Goal: Information Seeking & Learning: Learn about a topic

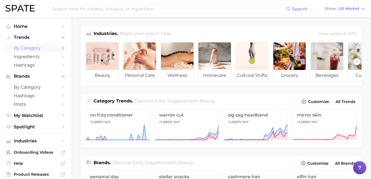
click at [63, 47] on polyline "Sidebar" at bounding box center [62, 48] width 1 height 2
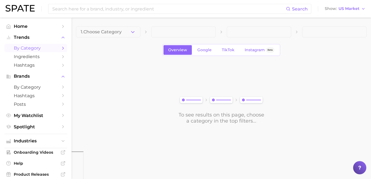
click at [62, 49] on icon "Sidebar" at bounding box center [62, 48] width 5 height 5
click at [24, 28] on span "Home" at bounding box center [36, 26] width 44 height 5
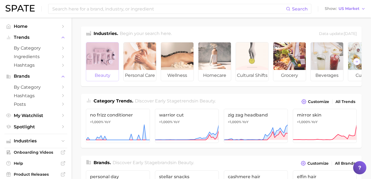
click at [101, 68] on div at bounding box center [102, 55] width 32 height 27
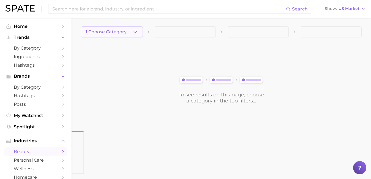
click at [134, 31] on icon "button" at bounding box center [135, 32] width 6 height 6
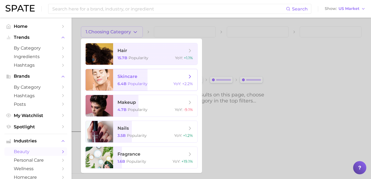
click at [183, 81] on span "skincare 6.4b Popularity YoY : +2.2%" at bounding box center [155, 79] width 84 height 21
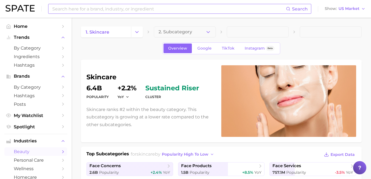
click at [89, 10] on input at bounding box center [169, 8] width 234 height 9
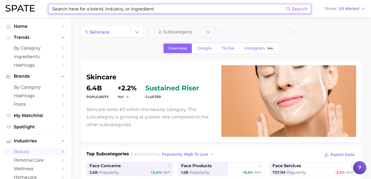
paste input "Slugging"
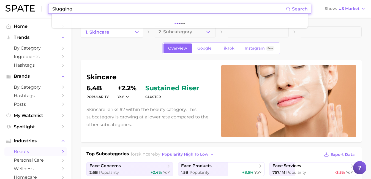
type input "Slugging"
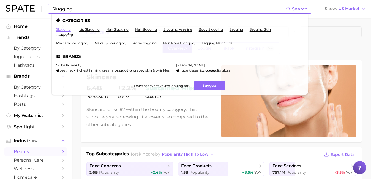
click at [68, 31] on link "slugging" at bounding box center [63, 29] width 15 height 4
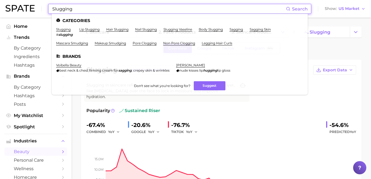
click at [116, 7] on input "Slugging" at bounding box center [169, 8] width 234 height 9
drag, startPoint x: 116, startPoint y: 7, endPoint x: 51, endPoint y: 7, distance: 65.2
click at [51, 7] on div "Slugging Search Categories slugging # slugging lip slugging hair slugging nail …" at bounding box center [179, 9] width 263 height 10
paste input "Glass Skin Glow"
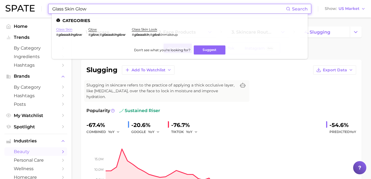
click at [62, 29] on link "glass skin" at bounding box center [64, 29] width 16 height 4
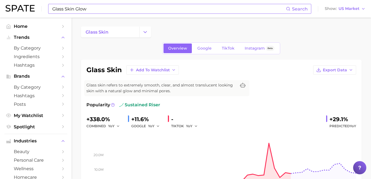
click at [107, 8] on input "Glass Skin Glow" at bounding box center [169, 8] width 234 height 9
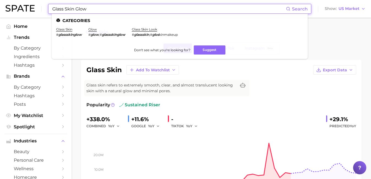
paste input "Sleep + Science"
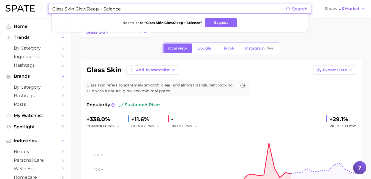
drag, startPoint x: 88, startPoint y: 9, endPoint x: 59, endPoint y: 9, distance: 29.1
click at [59, 9] on input "Glass Skin GlowSleep + Science" at bounding box center [169, 8] width 234 height 9
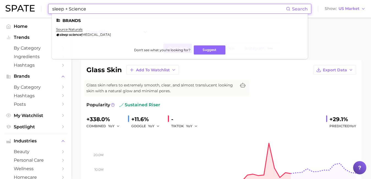
click at [106, 11] on input "sleep + Science" at bounding box center [169, 8] width 234 height 9
type input "Slugging"
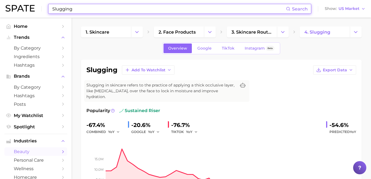
drag, startPoint x: 82, startPoint y: 10, endPoint x: 49, endPoint y: 10, distance: 32.7
click at [49, 10] on div "Slugging Search" at bounding box center [179, 9] width 263 height 10
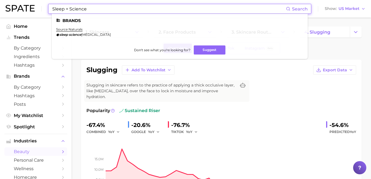
drag, startPoint x: 90, startPoint y: 10, endPoint x: 70, endPoint y: 10, distance: 20.1
click at [70, 10] on input "Sleep + Science" at bounding box center [169, 8] width 234 height 9
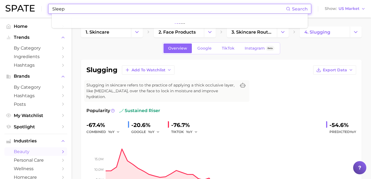
type input "Sleep"
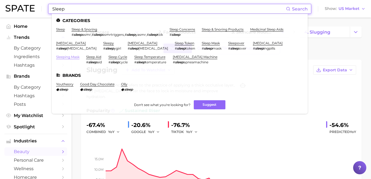
click at [79, 55] on link "sleeping mask" at bounding box center [67, 57] width 23 height 4
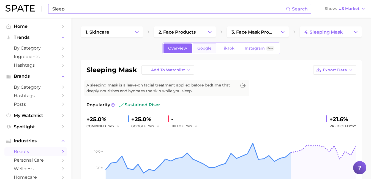
click at [206, 48] on span "Google" at bounding box center [204, 48] width 14 height 5
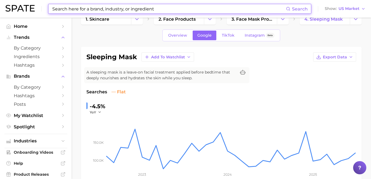
scroll to position [12, 0]
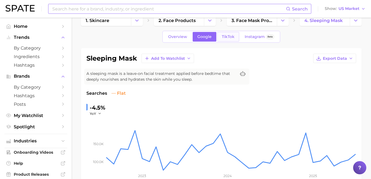
click at [232, 38] on span "TikTok" at bounding box center [228, 36] width 13 height 5
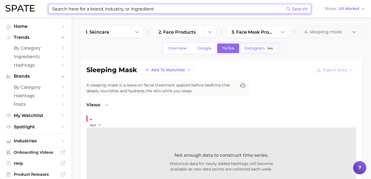
click at [251, 49] on span "Instagram" at bounding box center [254, 48] width 20 height 5
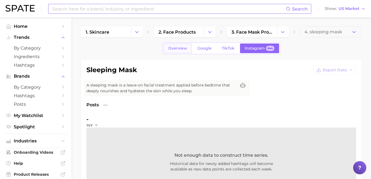
click at [186, 48] on span "Overview" at bounding box center [177, 48] width 19 height 5
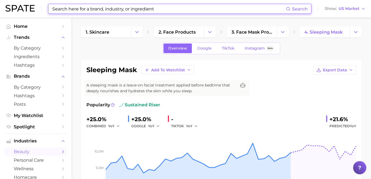
click at [142, 9] on input at bounding box center [169, 8] width 234 height 9
paste input "Polynucleotides"
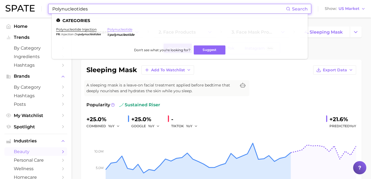
click at [117, 29] on link "polynucleotide" at bounding box center [119, 29] width 25 height 4
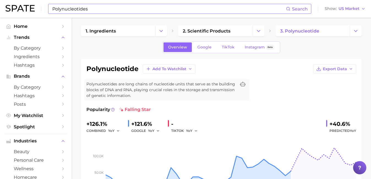
scroll to position [23, 0]
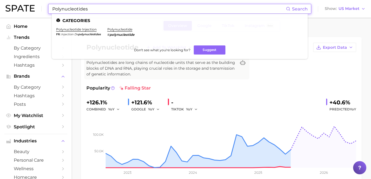
click at [100, 7] on input "Polynucleotides" at bounding box center [169, 8] width 234 height 9
paste input "Polynucleotides"
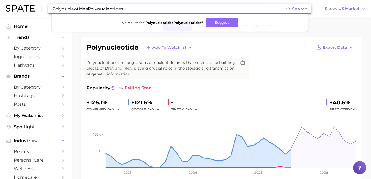
drag, startPoint x: 130, startPoint y: 10, endPoint x: 87, endPoint y: 10, distance: 42.9
click at [87, 10] on input "PolynucleotidesPolynucleotides" at bounding box center [169, 8] width 234 height 9
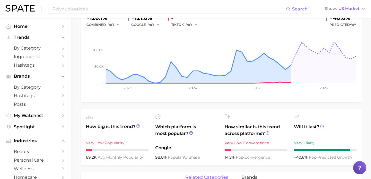
scroll to position [155, 0]
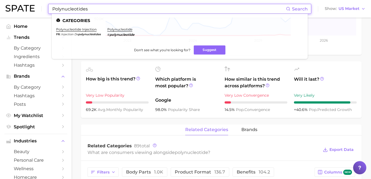
click at [85, 9] on input "Polynucleotides" at bounding box center [169, 8] width 234 height 9
drag, startPoint x: 92, startPoint y: 10, endPoint x: 33, endPoint y: 10, distance: 59.1
click at [33, 10] on div "Polynucleotides Search Categories polynucleotide injection fr injection de poly…" at bounding box center [185, 9] width 360 height 18
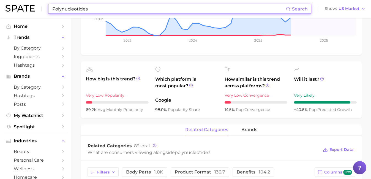
paste input "eptides:"
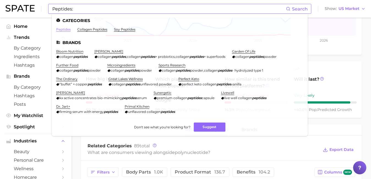
click at [65, 29] on link "peptides" at bounding box center [63, 29] width 15 height 4
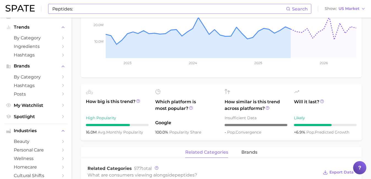
scroll to position [128, 0]
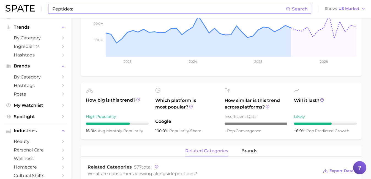
click at [102, 5] on input "Peptides:" at bounding box center [169, 8] width 234 height 9
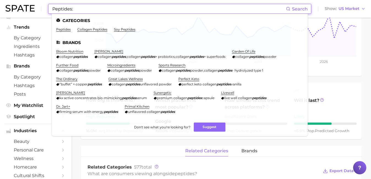
click at [91, 8] on input "Peptides:" at bounding box center [169, 8] width 234 height 9
drag, startPoint x: 91, startPoint y: 8, endPoint x: 49, endPoint y: 8, distance: 42.1
click at [49, 8] on div "Peptides: Search Categories peptides collagen peptides soy peptides Brands bloo…" at bounding box center [179, 9] width 263 height 10
paste input "Squalane"
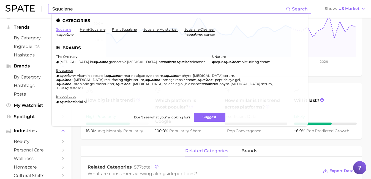
click at [60, 29] on link "squalane" at bounding box center [63, 29] width 15 height 4
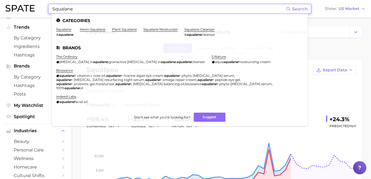
click at [124, 10] on input "Squalane" at bounding box center [169, 8] width 234 height 9
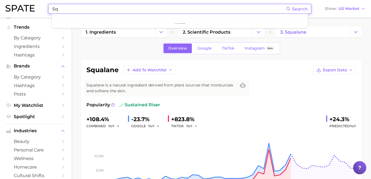
type input "S"
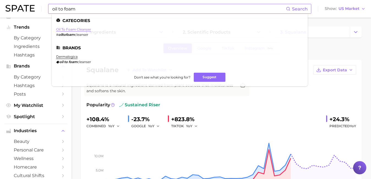
click at [84, 28] on link "oil to foam cleanser" at bounding box center [73, 29] width 35 height 4
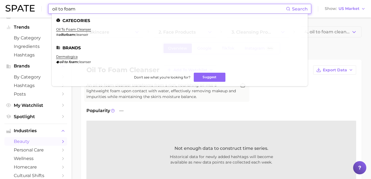
click at [104, 8] on input "oil to foam" at bounding box center [169, 8] width 234 height 9
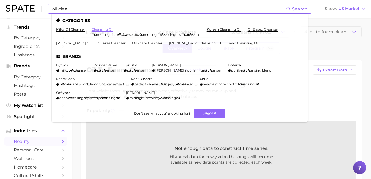
click at [109, 28] on link "cleansing oil" at bounding box center [102, 29] width 21 height 4
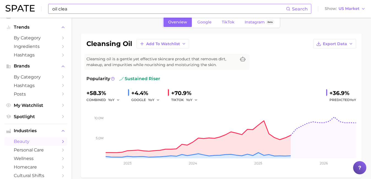
scroll to position [26, 0]
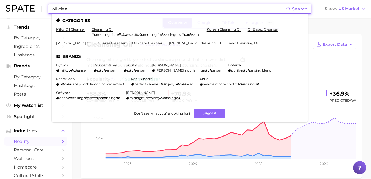
click at [77, 9] on input "oil clea" at bounding box center [169, 8] width 234 height 9
drag, startPoint x: 75, startPoint y: 10, endPoint x: 57, endPoint y: 9, distance: 17.9
click at [57, 9] on input "oil clea" at bounding box center [169, 8] width 234 height 9
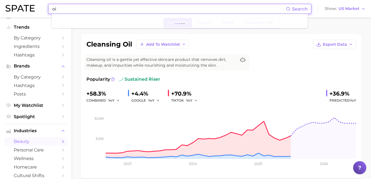
type input "o"
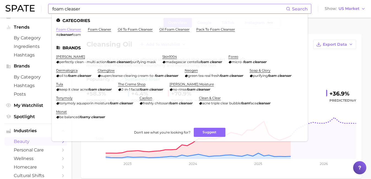
click at [70, 31] on link "foam cleanser" at bounding box center [68, 29] width 25 height 4
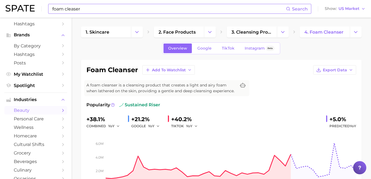
click at [144, 12] on input "foam cleaser" at bounding box center [169, 8] width 234 height 9
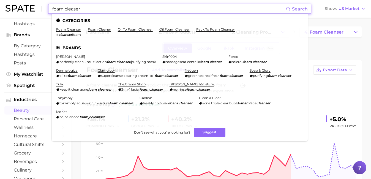
drag, startPoint x: 144, startPoint y: 12, endPoint x: 71, endPoint y: 11, distance: 73.2
click at [71, 11] on input "foam cleaser" at bounding box center [169, 8] width 234 height 9
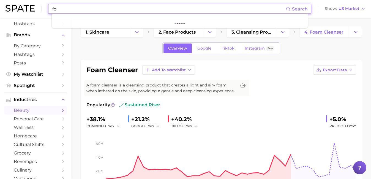
type input "f"
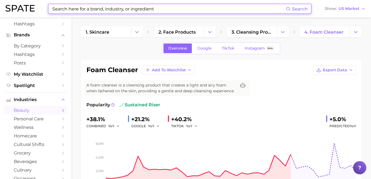
paste input "Oil-to-foam"
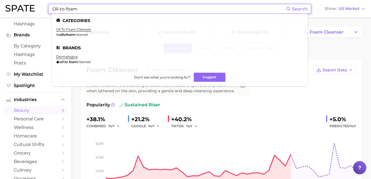
type input "Oil-to-foam"
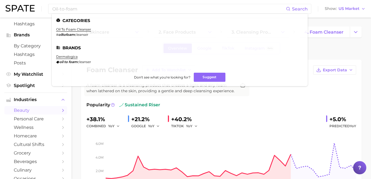
click at [328, 49] on div "Overview Google TikTok Instagram Beta" at bounding box center [221, 48] width 280 height 12
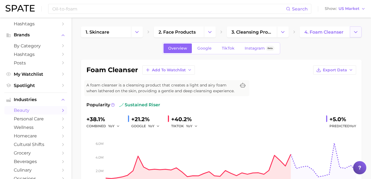
click at [353, 31] on icon "Change Category" at bounding box center [356, 32] width 6 height 6
click at [348, 8] on span "US Market" at bounding box center [348, 8] width 21 height 3
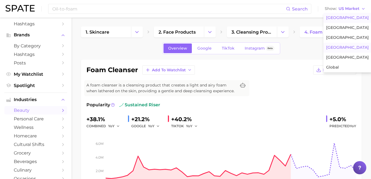
click at [345, 46] on span "[GEOGRAPHIC_DATA]" at bounding box center [347, 47] width 43 height 5
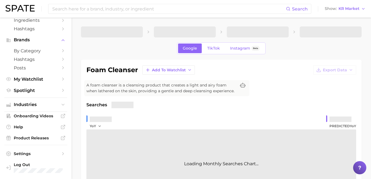
scroll to position [37, 0]
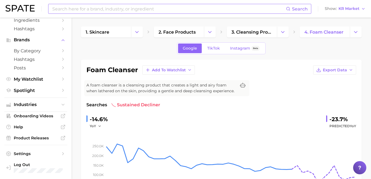
click at [216, 5] on input at bounding box center [169, 8] width 234 height 9
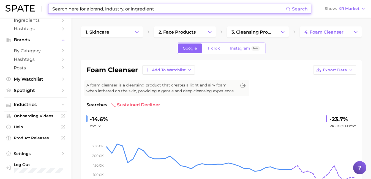
paste input "Oil-to-foam"
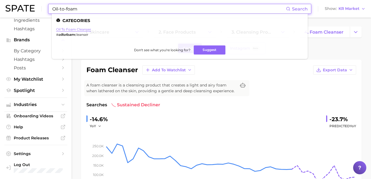
type input "Oil-to-foam"
click at [70, 30] on link "oil to foam cleanser" at bounding box center [73, 29] width 35 height 4
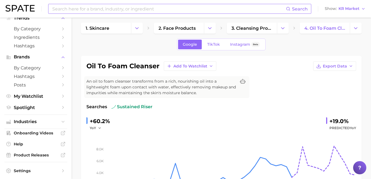
scroll to position [14, 0]
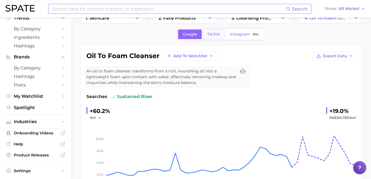
click at [216, 34] on span "TikTok" at bounding box center [213, 34] width 13 height 5
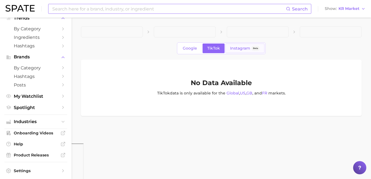
click at [240, 48] on span "Instagram" at bounding box center [240, 48] width 20 height 5
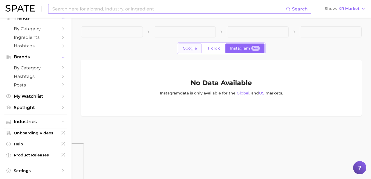
click at [195, 52] on link "Google" at bounding box center [190, 48] width 24 height 10
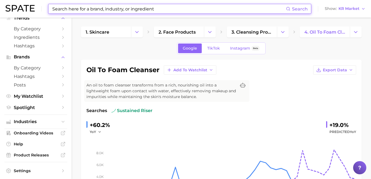
click at [158, 9] on input at bounding box center [169, 8] width 234 height 9
click at [158, 7] on input at bounding box center [169, 8] width 234 height 9
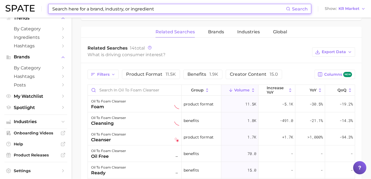
scroll to position [266, 0]
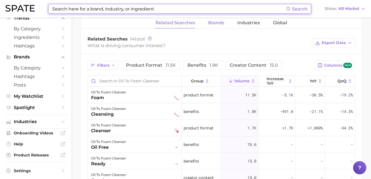
click at [218, 25] on span "Brands" at bounding box center [216, 22] width 16 height 5
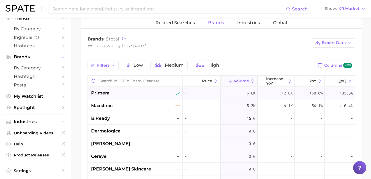
click at [106, 96] on span "primera" at bounding box center [100, 93] width 18 height 7
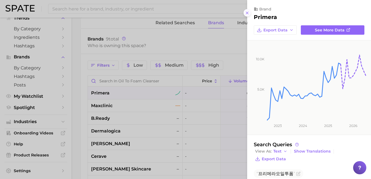
click at [246, 14] on icon at bounding box center [247, 13] width 4 height 4
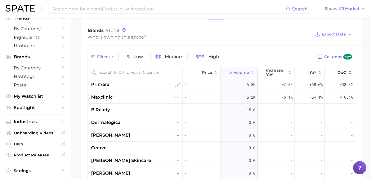
scroll to position [243, 0]
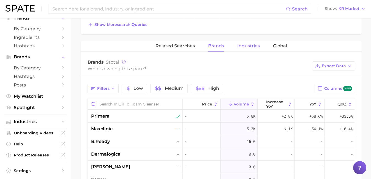
click at [249, 51] on button "Industries" at bounding box center [248, 46] width 23 height 11
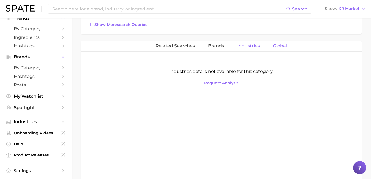
click at [278, 48] on span "Global" at bounding box center [280, 45] width 14 height 5
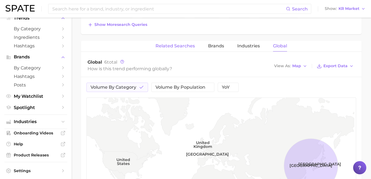
click at [164, 47] on button "Related Searches" at bounding box center [174, 46] width 39 height 11
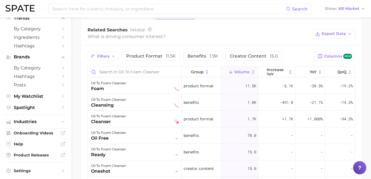
scroll to position [282, 0]
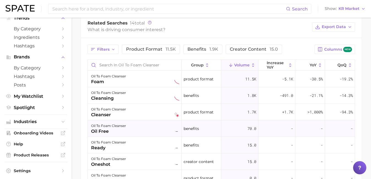
click at [109, 129] on div "oil to foam cleanser" at bounding box center [108, 125] width 35 height 7
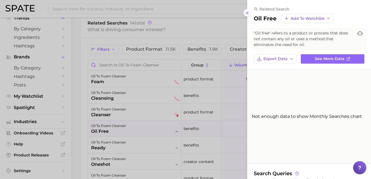
click at [247, 13] on icon at bounding box center [247, 13] width 4 height 4
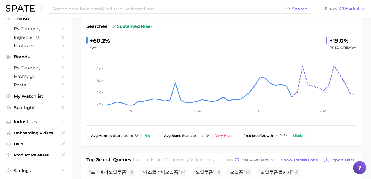
scroll to position [81, 0]
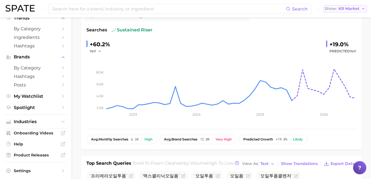
click at [345, 11] on button "Show KR Market" at bounding box center [344, 8] width 43 height 7
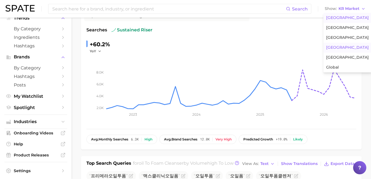
click at [345, 19] on span "[GEOGRAPHIC_DATA]" at bounding box center [347, 17] width 43 height 5
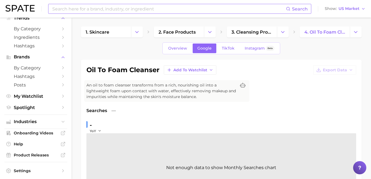
click at [131, 9] on input at bounding box center [169, 8] width 234 height 9
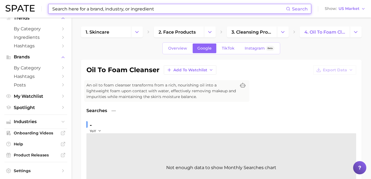
click at [152, 8] on input at bounding box center [169, 8] width 234 height 9
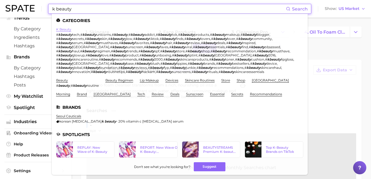
click at [64, 29] on link "k beauty" at bounding box center [63, 29] width 15 height 4
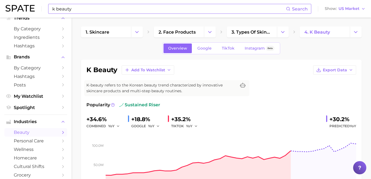
click at [151, 10] on input "k beauty" at bounding box center [169, 8] width 234 height 9
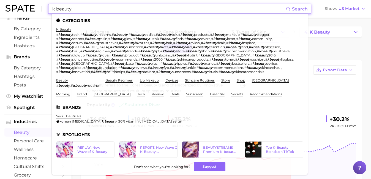
drag, startPoint x: 151, startPoint y: 7, endPoint x: 50, endPoint y: 9, distance: 100.7
click at [50, 9] on div "k beauty Search Categories k beauty # kbeauty tech , # kbeauty unicorns , # kbe…" at bounding box center [179, 9] width 263 height 10
paste input "Clinic-Inspired Daily Moisturizer"
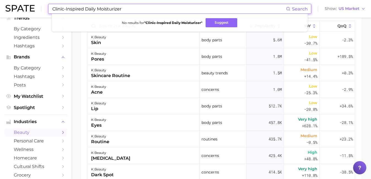
drag, startPoint x: 96, startPoint y: 9, endPoint x: 51, endPoint y: 9, distance: 44.8
click at [52, 9] on input "Clinic-Inspired Daily Moisturizer" at bounding box center [169, 8] width 234 height 9
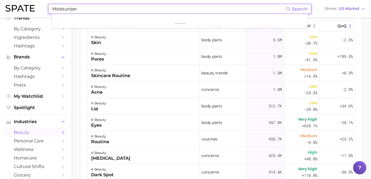
type input "Moisturizer"
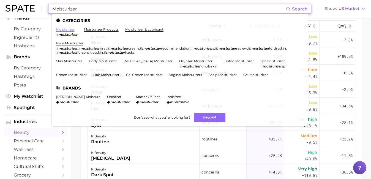
click at [59, 28] on link "moisturizer" at bounding box center [65, 29] width 18 height 4
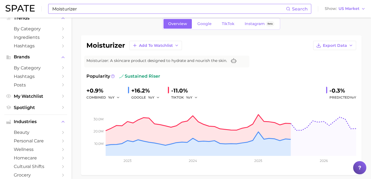
scroll to position [37, 0]
